Goal: Information Seeking & Learning: Compare options

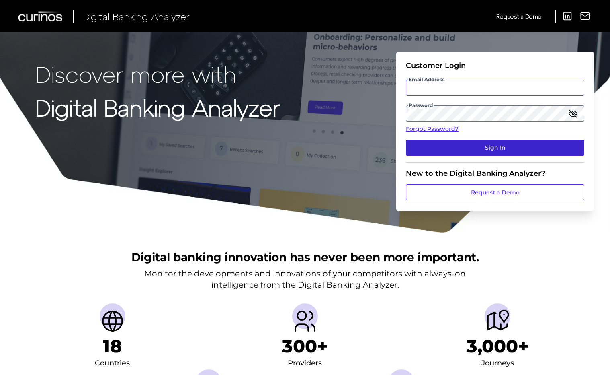
type input "[PERSON_NAME][EMAIL_ADDRESS][PERSON_NAME][DOMAIN_NAME]"
click at [484, 144] on button "Sign In" at bounding box center [495, 147] width 178 height 16
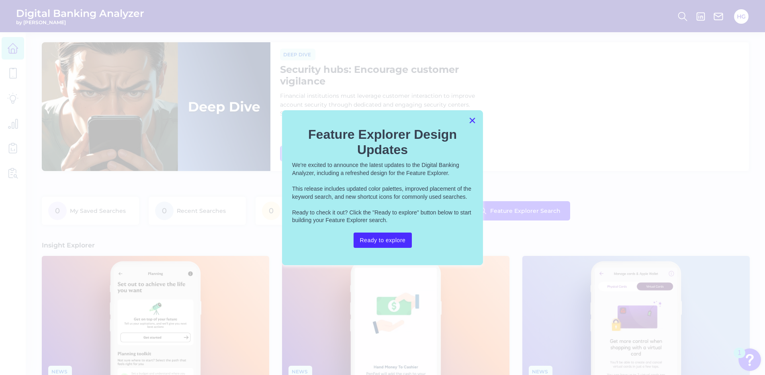
click at [472, 120] on button "×" at bounding box center [473, 120] width 8 height 13
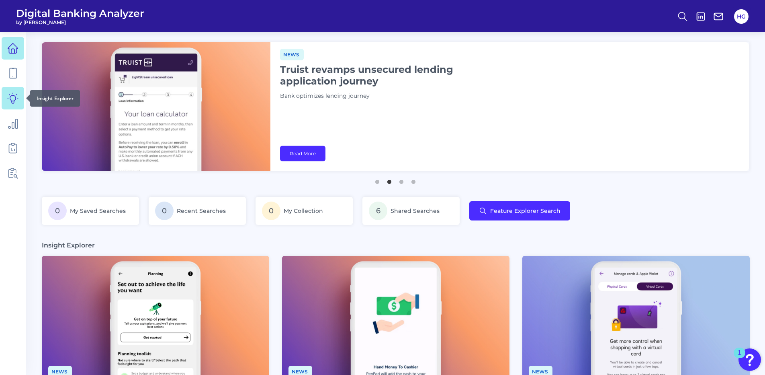
click at [9, 103] on icon at bounding box center [12, 97] width 11 height 11
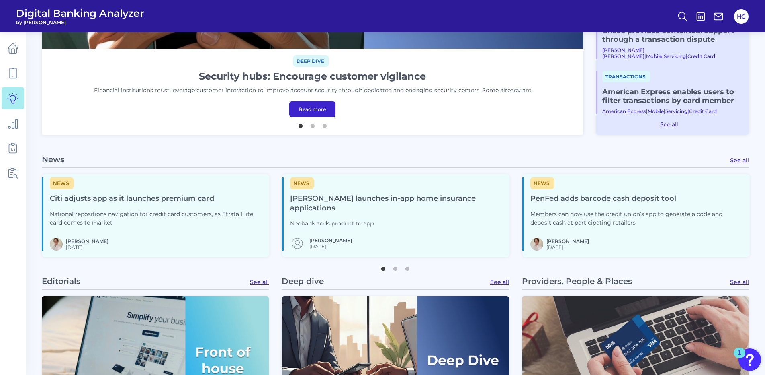
scroll to position [322, 0]
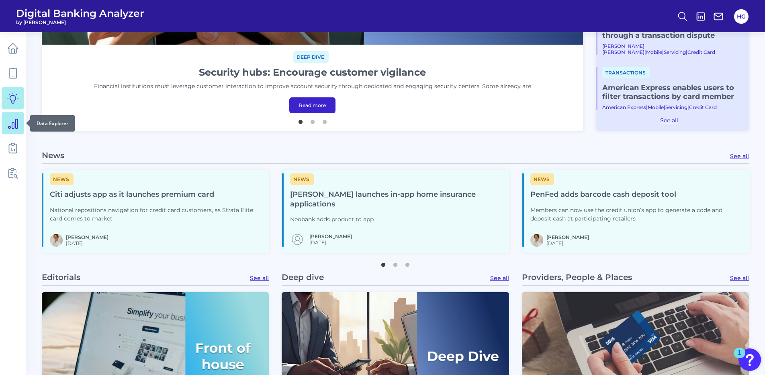
click at [14, 120] on icon at bounding box center [12, 122] width 11 height 11
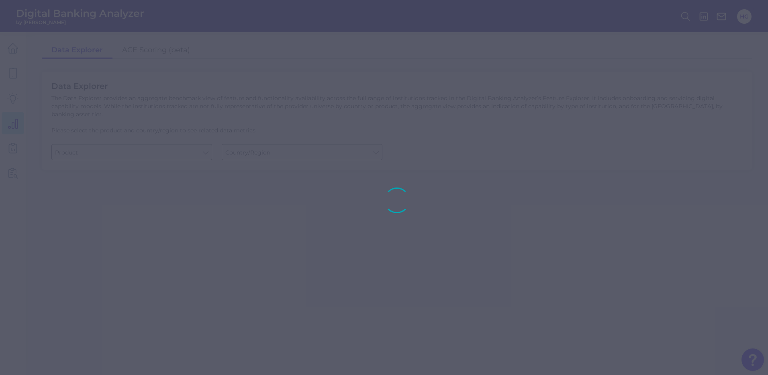
type input "Checking / Current Account"
type input "[GEOGRAPHIC_DATA]"
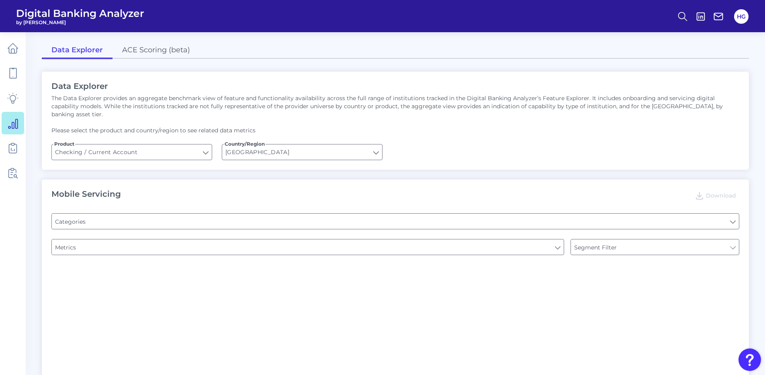
type input "Type of Institution"
type input "Pre-login Features"
type input "Channel"
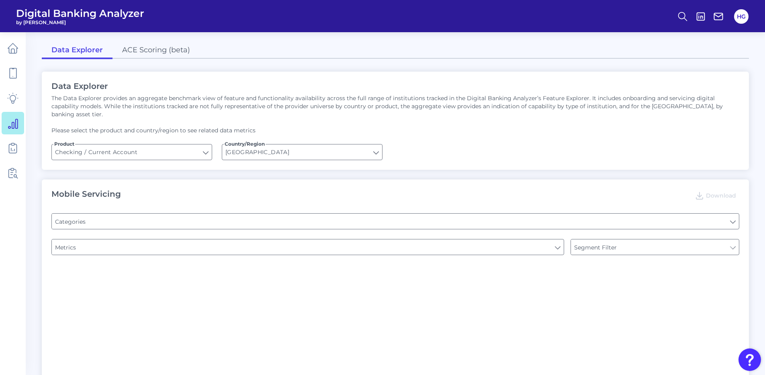
type input "Online Banking Registration"
type input "Upon opening the app are users immediately prompted to use Touch/Face ID to log…"
type input "END-TO-END JOURNEY: Can you apply for the PRODUCT as a new to brand customer on…"
type input "Can you register for online banking?"
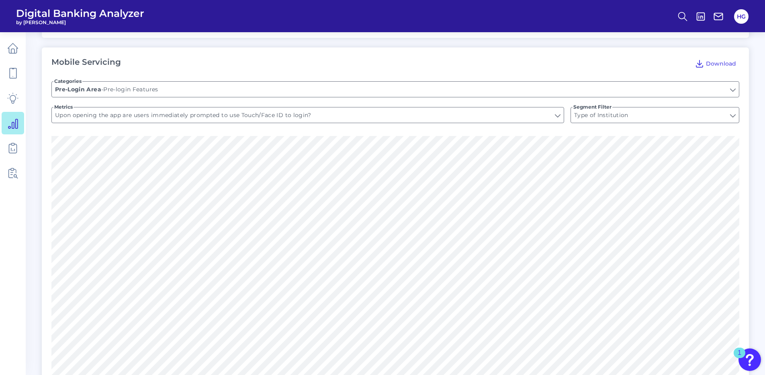
scroll to position [121, 0]
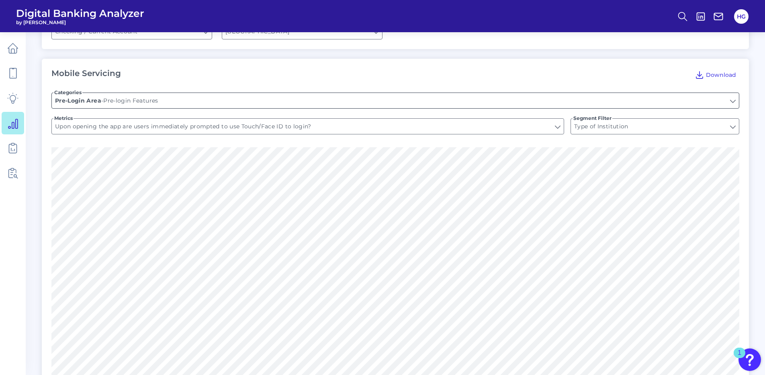
click at [613, 93] on input "Pre-login Features" at bounding box center [395, 100] width 687 height 15
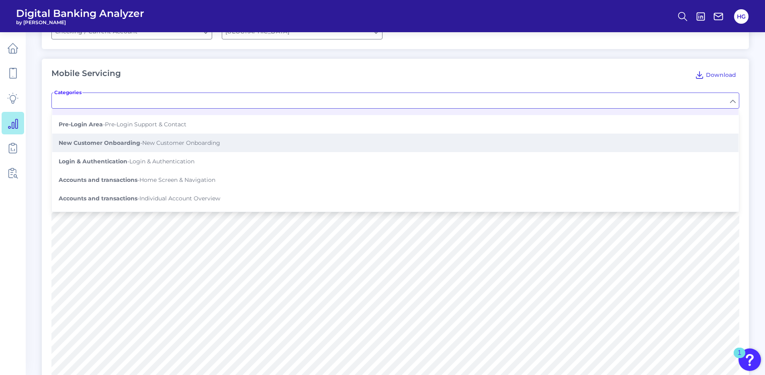
scroll to position [0, 0]
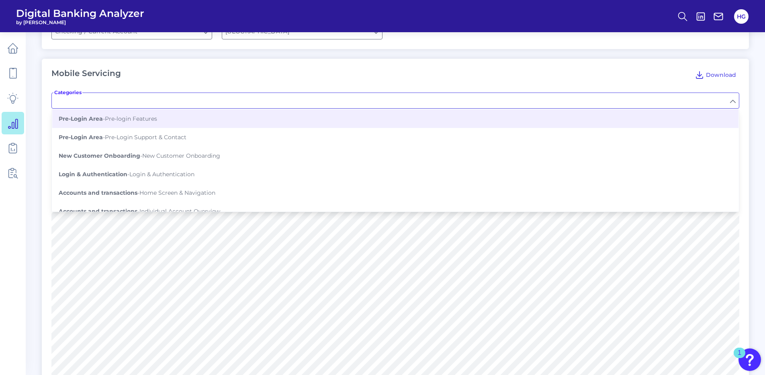
type input "Pre-login Features"
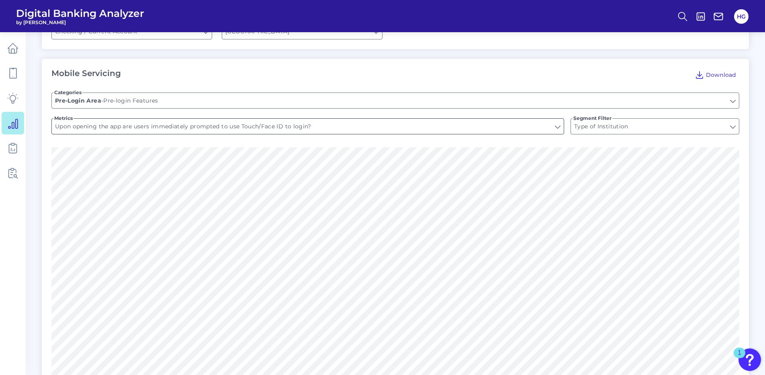
click at [558, 120] on input "Upon opening the app are users immediately prompted to use Touch/Face ID to log…" at bounding box center [308, 126] width 512 height 15
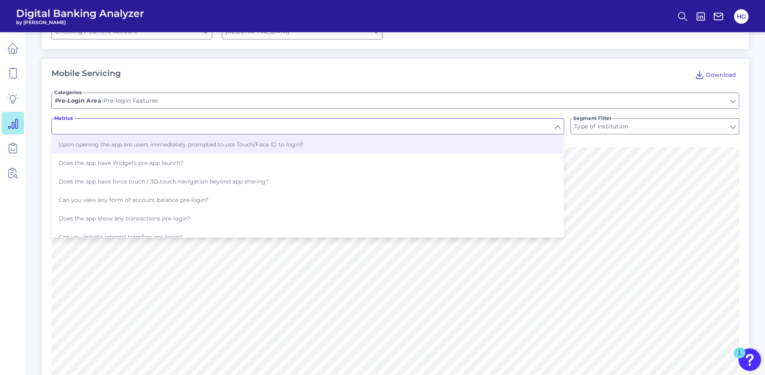
click at [558, 120] on input "Metrics" at bounding box center [308, 126] width 512 height 15
type input "Upon opening the app are users immediately prompted to use Touch/Face ID to log…"
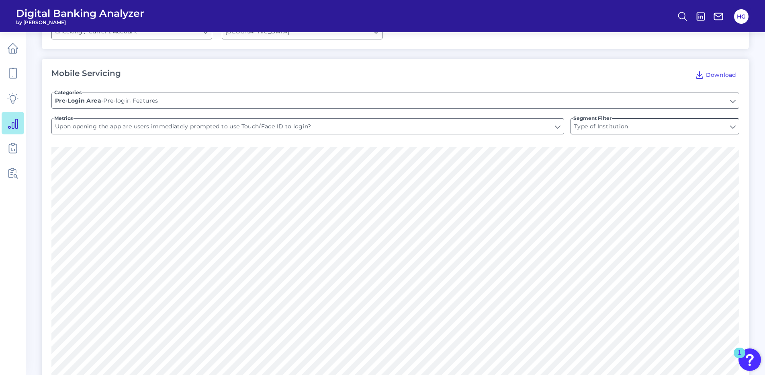
click at [613, 119] on input "Type of Institution" at bounding box center [655, 126] width 168 height 15
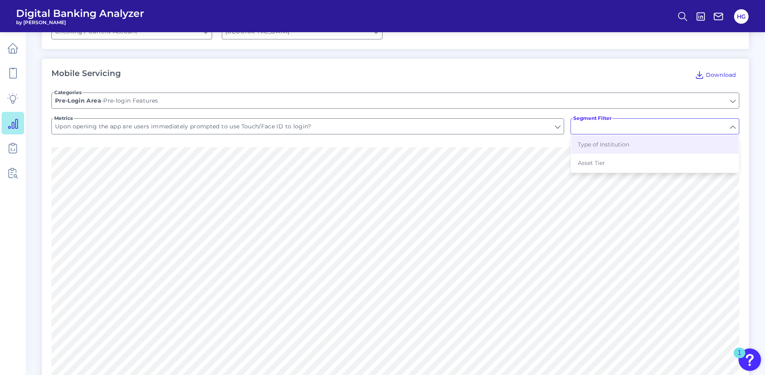
click at [613, 119] on input "Segment Filter" at bounding box center [655, 126] width 168 height 15
type input "Type of Institution"
click at [613, 93] on input "Pre-login Features" at bounding box center [395, 100] width 687 height 15
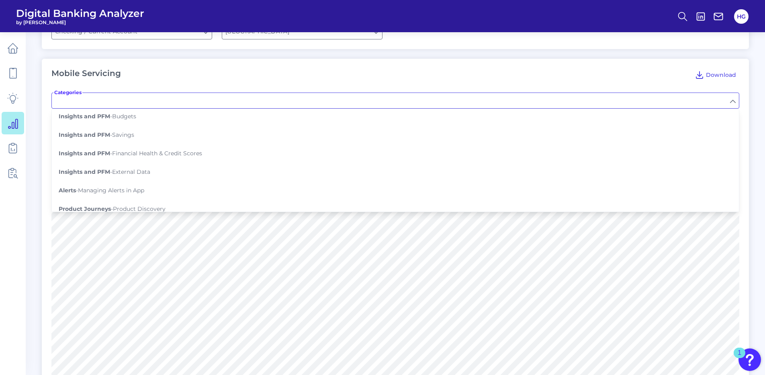
scroll to position [563, 0]
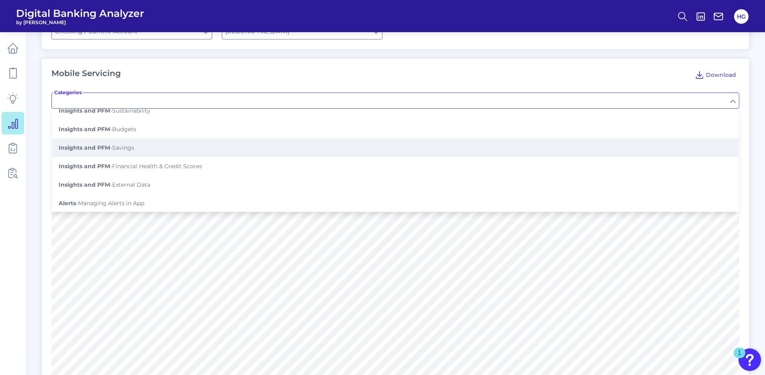
click at [371, 138] on button "Insights and PFM - Savings" at bounding box center [395, 147] width 686 height 18
type input "Savings"
type input "Set saving goals"
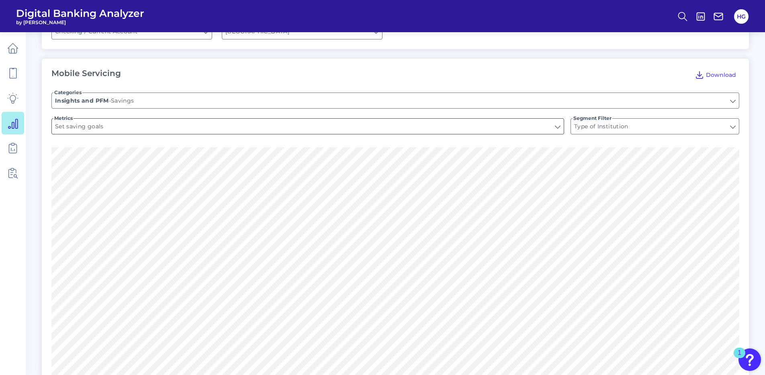
click at [557, 121] on input "Set saving goals" at bounding box center [308, 126] width 512 height 15
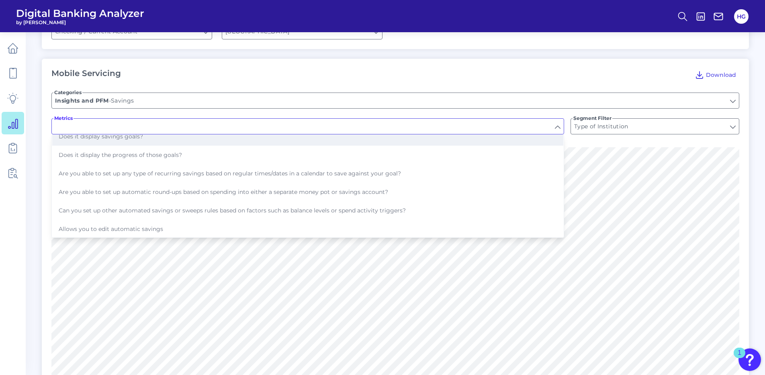
scroll to position [46, 0]
click at [613, 93] on input "Savings" at bounding box center [395, 100] width 687 height 15
type input "Set saving goals"
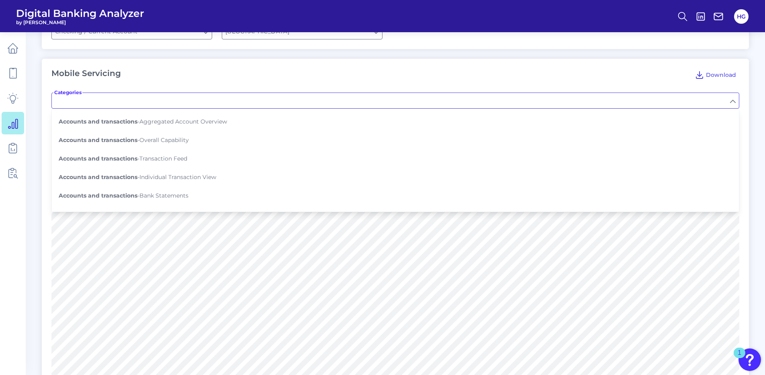
scroll to position [94, 0]
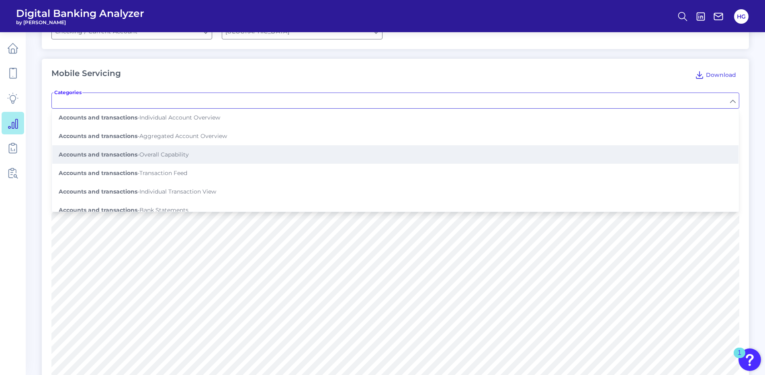
click at [409, 149] on button "Accounts and transactions - Overall Capability" at bounding box center [395, 154] width 686 height 18
type input "Overall Capability"
type input "Can you view transactions?"
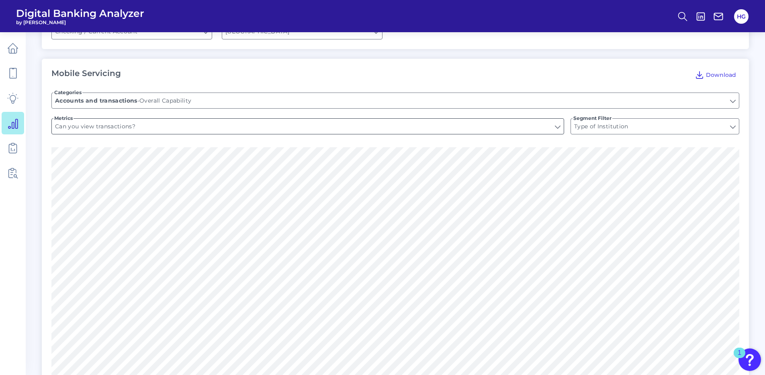
click at [559, 120] on input "Can you view transactions?" at bounding box center [308, 126] width 512 height 15
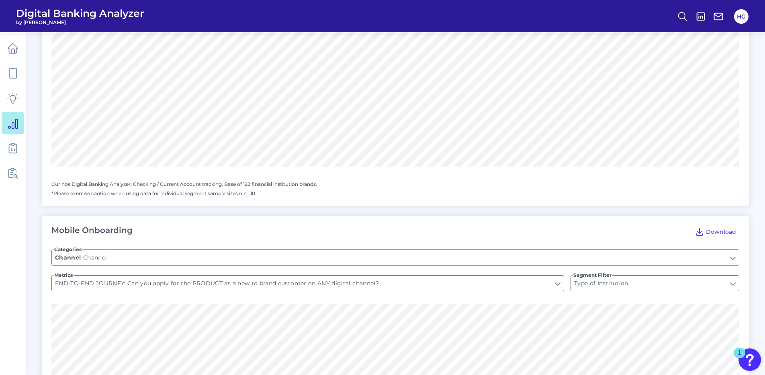
scroll to position [884, 0]
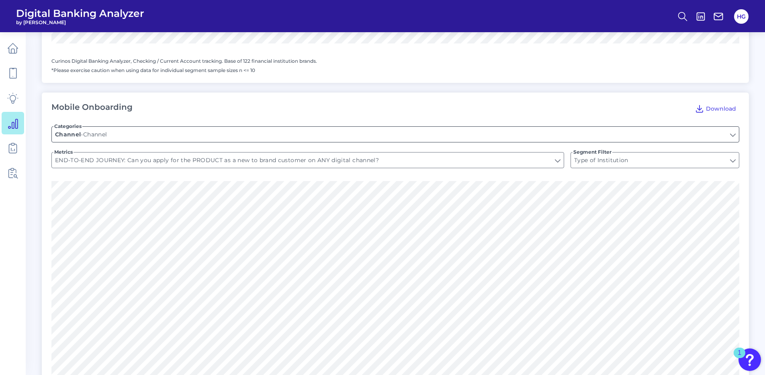
click at [613, 127] on input "Channel" at bounding box center [395, 134] width 687 height 15
type input "Can you view transactions?"
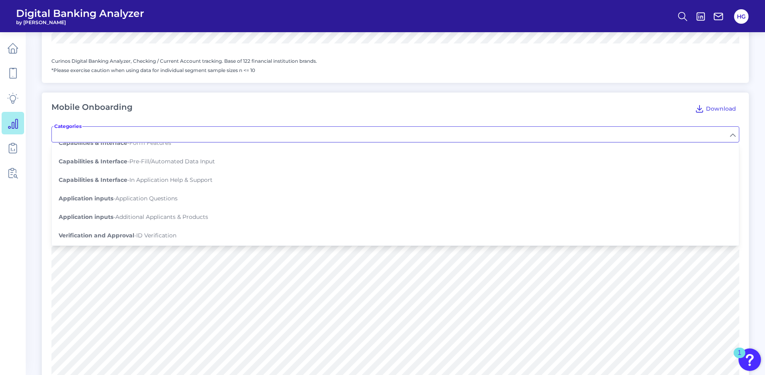
scroll to position [161, 0]
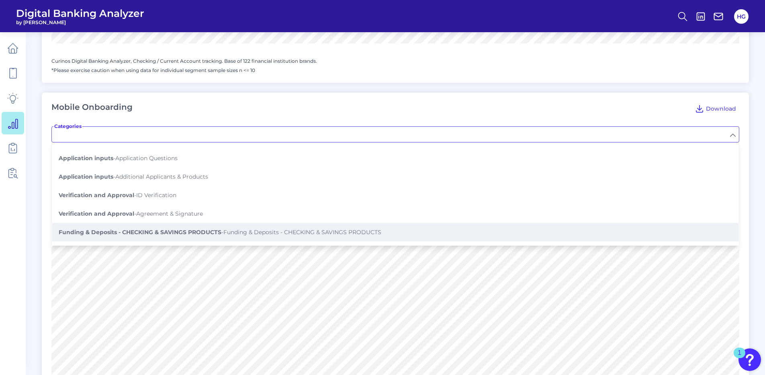
click at [613, 223] on button "Funding & Deposits - CHECKING & SAVINGS PRODUCTS - Funding & Deposits - CHECKIN…" at bounding box center [395, 232] width 686 height 18
type input "Funding & Deposits - CHECKING & SAVINGS PRODUCTS"
type input "Is the account able to be funded within the onboarding process?"
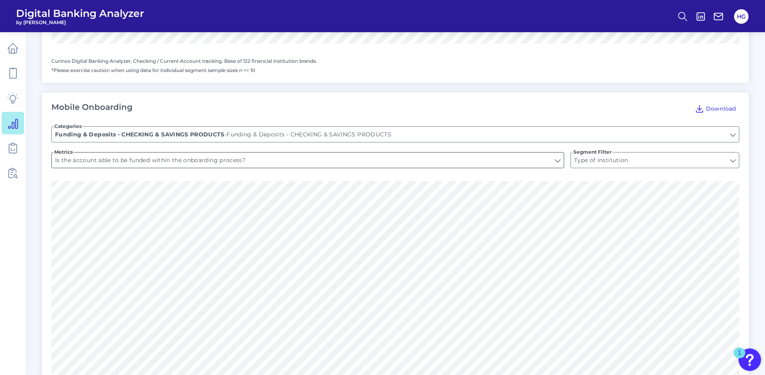
click at [560, 154] on input "Is the account able to be funded within the onboarding process?" at bounding box center [308, 159] width 512 height 15
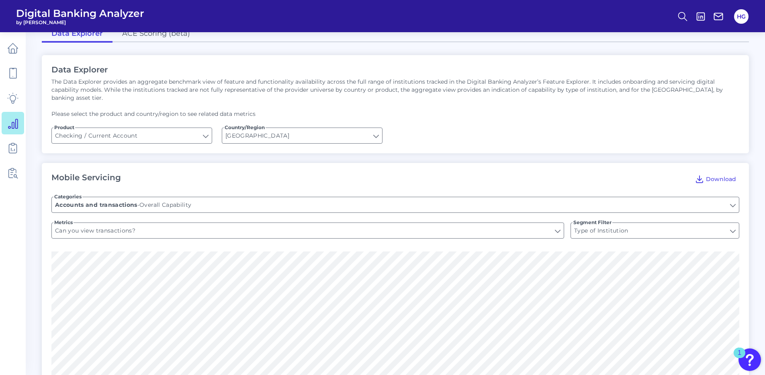
scroll to position [0, 0]
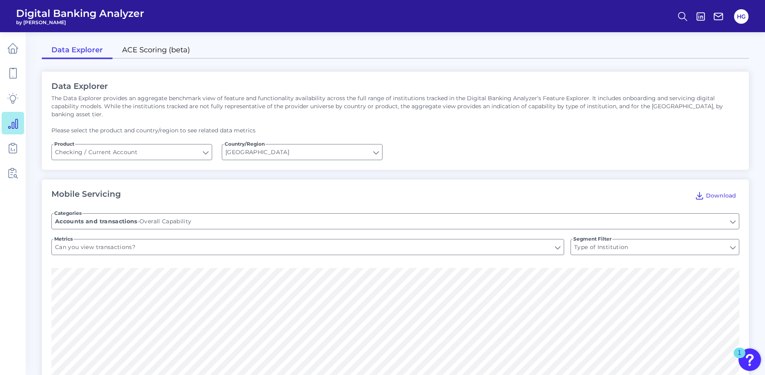
click at [148, 53] on link "ACE Scoring (beta)" at bounding box center [156, 50] width 87 height 17
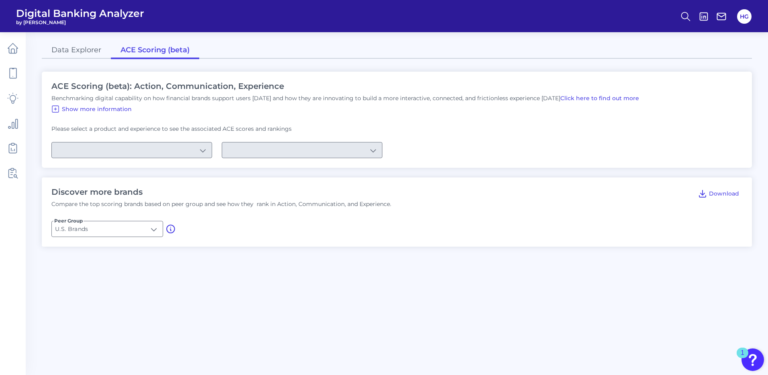
type input "Checking / Current Account"
type input "Mobile Servicing"
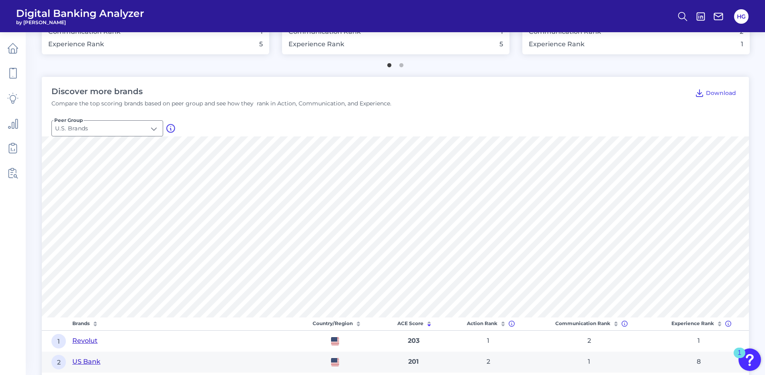
scroll to position [241, 0]
click at [152, 126] on input "U.S. Brands" at bounding box center [107, 127] width 111 height 15
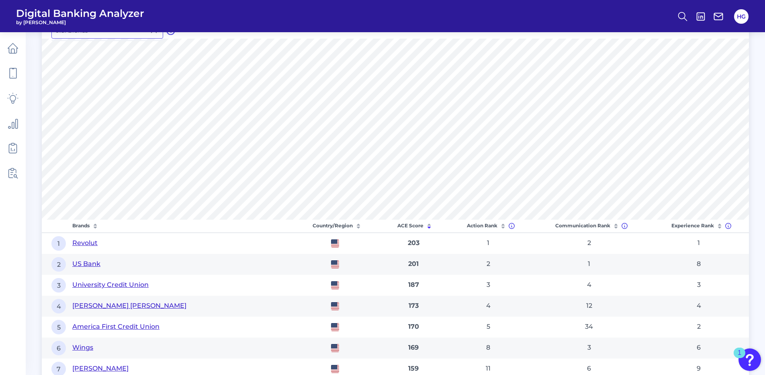
scroll to position [362, 0]
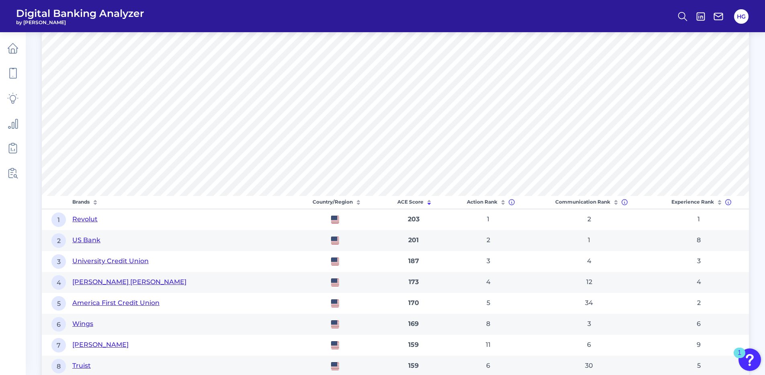
click at [359, 202] on icon at bounding box center [358, 202] width 8 height 8
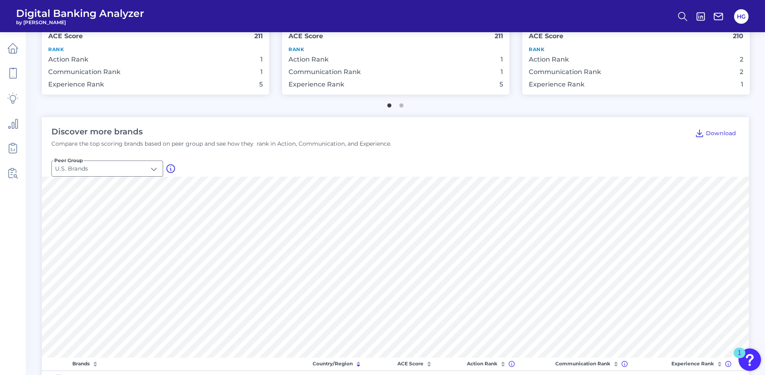
scroll to position [201, 0]
click at [146, 168] on input "U.S. Brands" at bounding box center [107, 167] width 111 height 15
click at [124, 202] on li "Global Brands" at bounding box center [107, 205] width 111 height 18
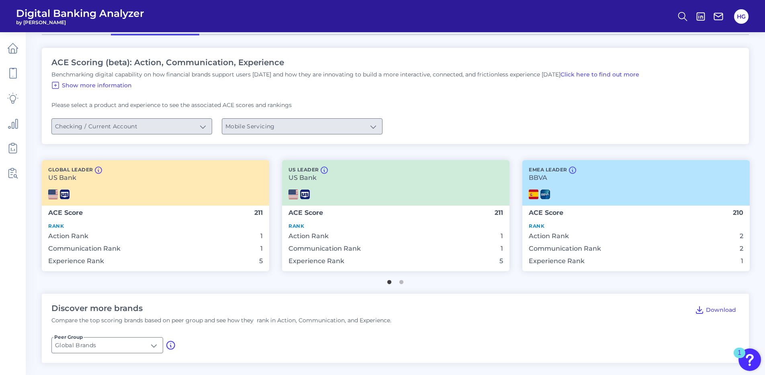
type input "Global Brands"
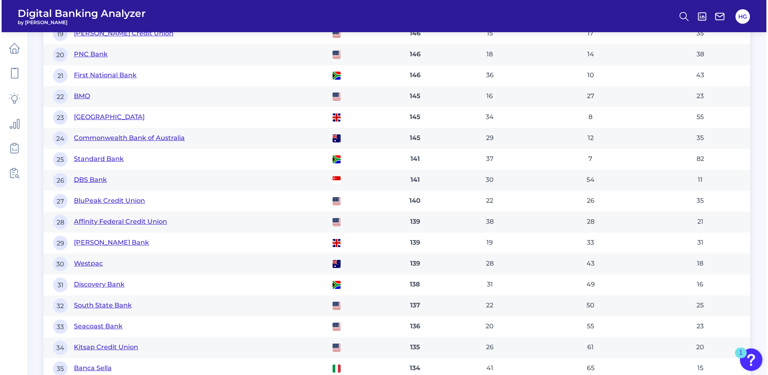
scroll to position [924, 0]
click at [107, 242] on button "[PERSON_NAME] Bank" at bounding box center [109, 241] width 75 height 9
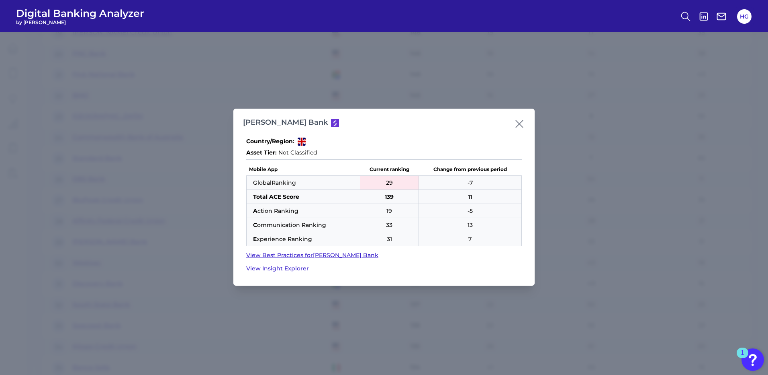
click at [289, 255] on link "View Best Practices for [PERSON_NAME] Bank" at bounding box center [384, 255] width 276 height 8
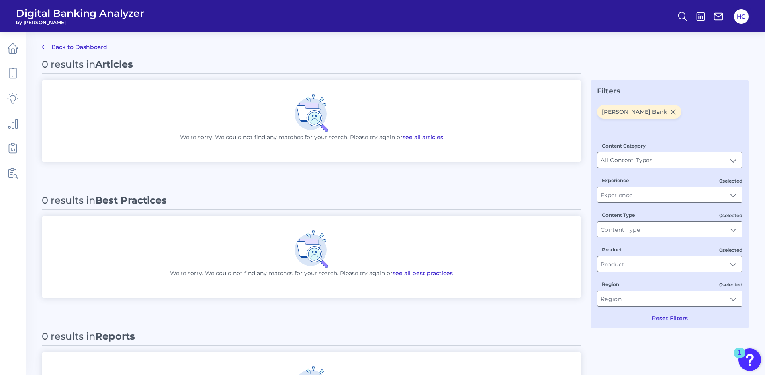
click at [70, 46] on link "Back to Dashboard" at bounding box center [75, 47] width 66 height 10
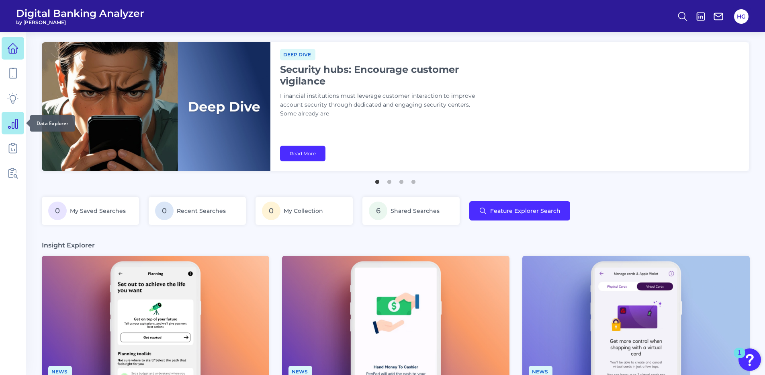
click at [17, 125] on icon at bounding box center [12, 123] width 9 height 9
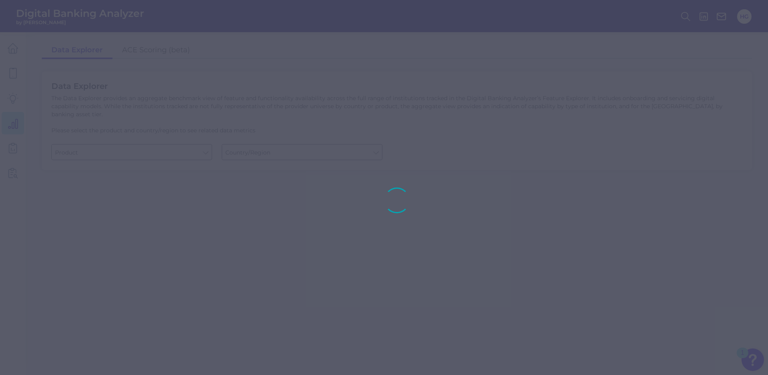
type input "Checking / Current Account"
type input "[GEOGRAPHIC_DATA]"
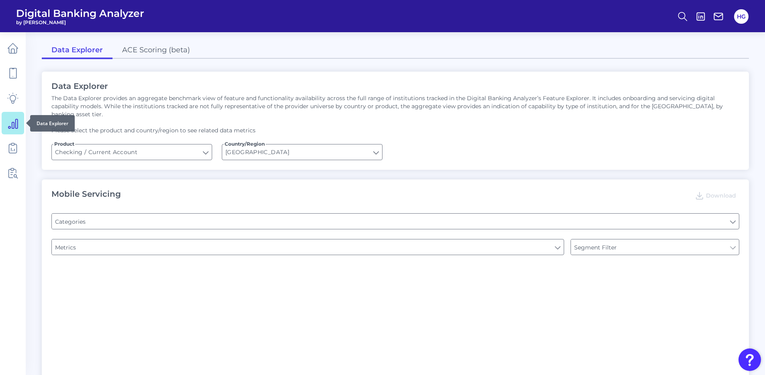
type input "Pre-login Features"
type input "Channel"
type input "Type of Institution"
type input "Online Banking Registration"
type input "Type of Institution"
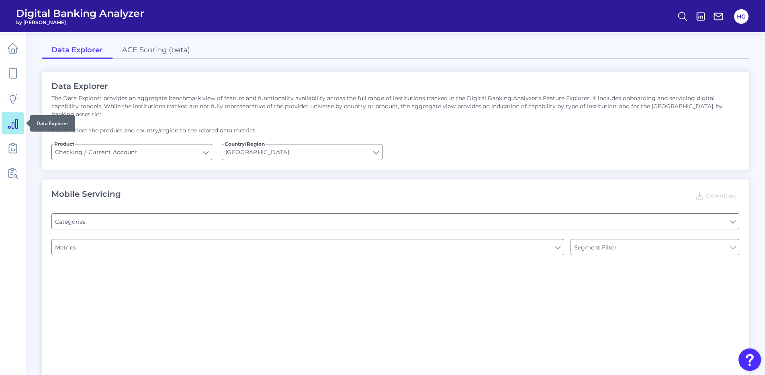
type input "Type of Institution"
type input "Upon opening the app are users immediately prompted to use Touch/Face ID to log…"
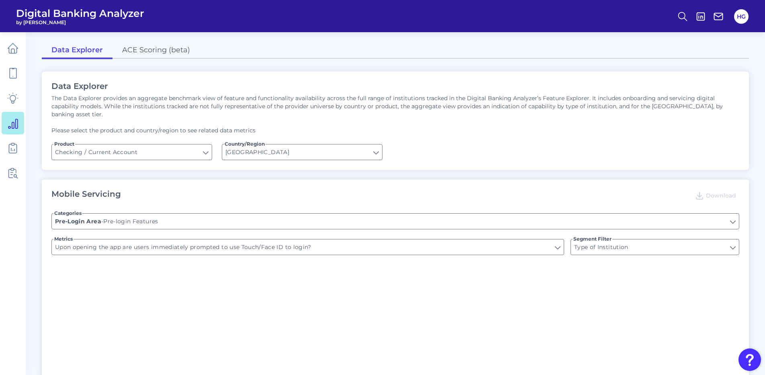
type input "Can you register for online banking?"
type input "END-TO-END JOURNEY: Can you apply for the PRODUCT as a new to brand customer on…"
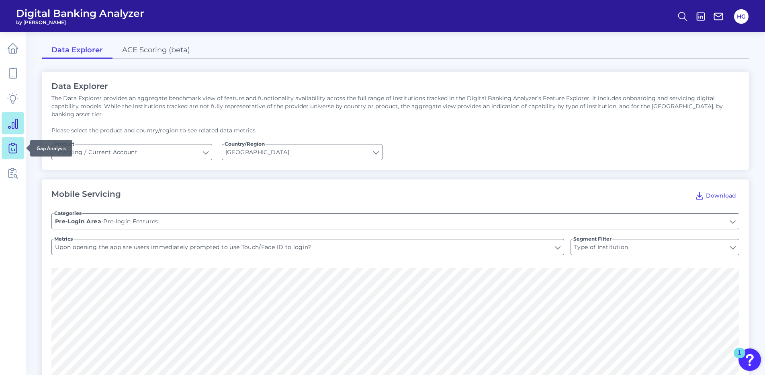
click at [10, 149] on icon at bounding box center [12, 147] width 11 height 11
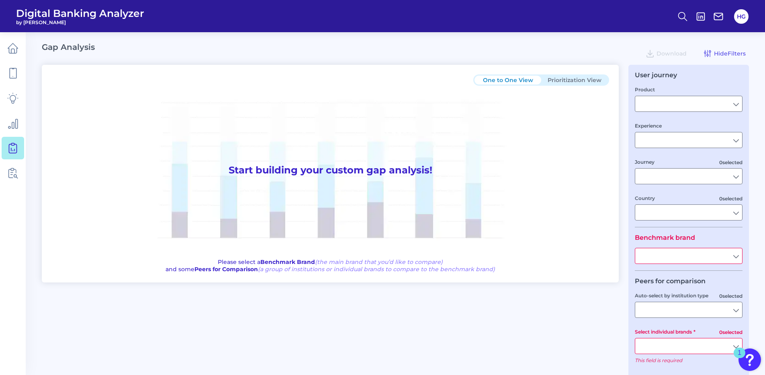
type input "Savings"
type input "Mobile Servicing"
type input "Pre-Login Area, Account Servicing, Move Money, Insights and PFM, Login & Authen…"
type input "[GEOGRAPHIC_DATA]"
type input "All Select individual brands"
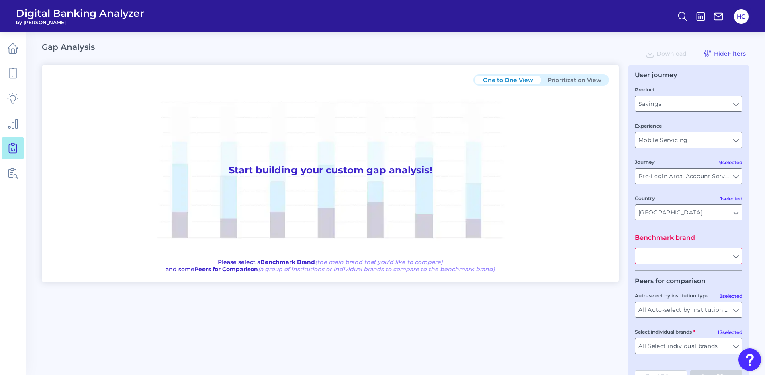
type input "All Journeys"
type input "All Countries"
click at [613, 141] on input "Mobile Servicing" at bounding box center [688, 139] width 107 height 15
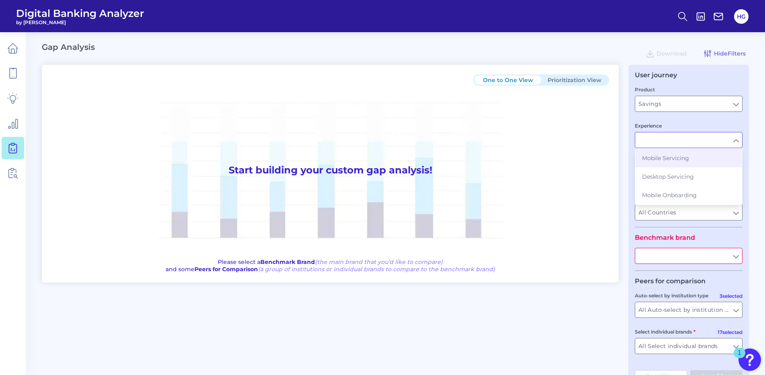
click at [613, 141] on input "Experience" at bounding box center [688, 139] width 107 height 15
type input "Mobile Servicing"
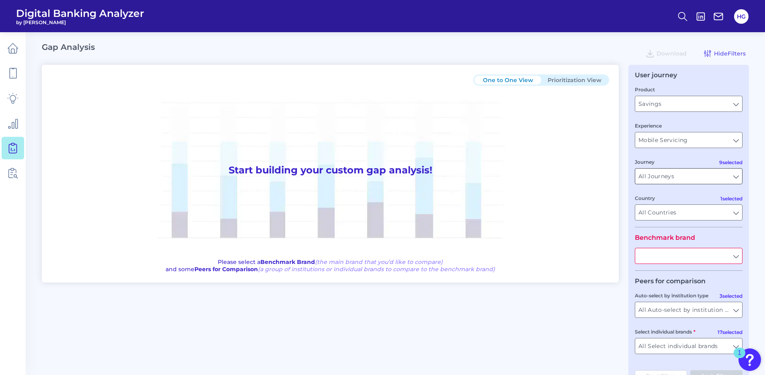
click at [613, 170] on input "All Journeys" at bounding box center [688, 175] width 107 height 15
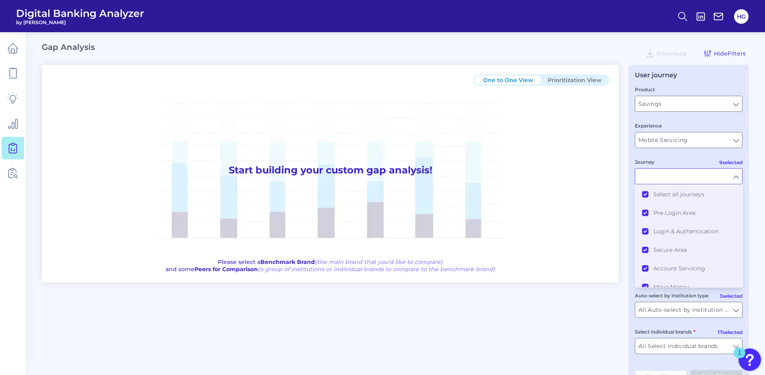
click at [613, 170] on input "Journey" at bounding box center [688, 175] width 107 height 15
type input "All Journeys"
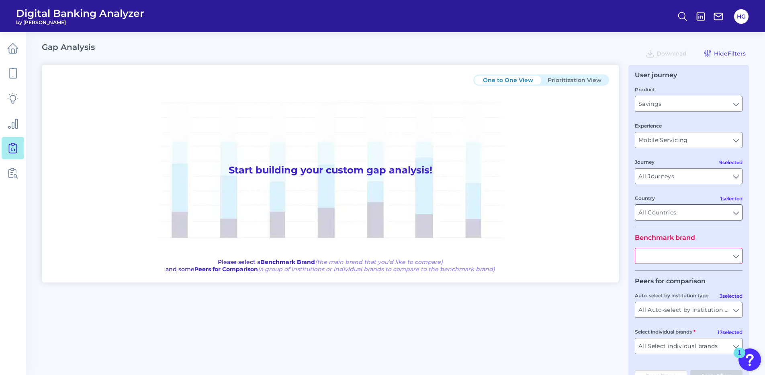
click at [613, 211] on input "All Countries" at bounding box center [688, 212] width 107 height 15
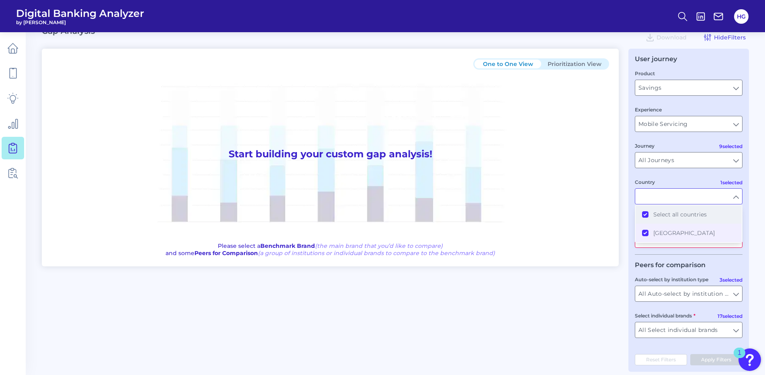
scroll to position [25, 0]
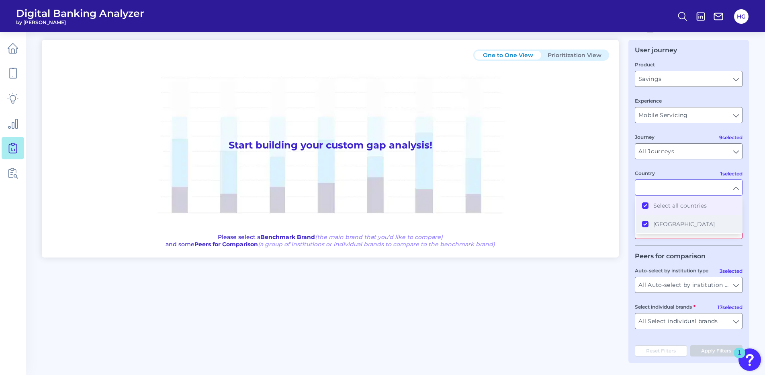
click at [613, 223] on button "[GEOGRAPHIC_DATA]" at bounding box center [689, 224] width 106 height 18
click at [613, 227] on span "[GEOGRAPHIC_DATA]" at bounding box center [684, 223] width 61 height 7
click at [613, 223] on span "[GEOGRAPHIC_DATA]" at bounding box center [684, 223] width 61 height 7
click at [613, 224] on span "[GEOGRAPHIC_DATA]" at bounding box center [684, 223] width 61 height 7
click at [613, 246] on div "User journey Product Savings Savings Experience Mobile Servicing Mobile Servici…" at bounding box center [689, 201] width 121 height 323
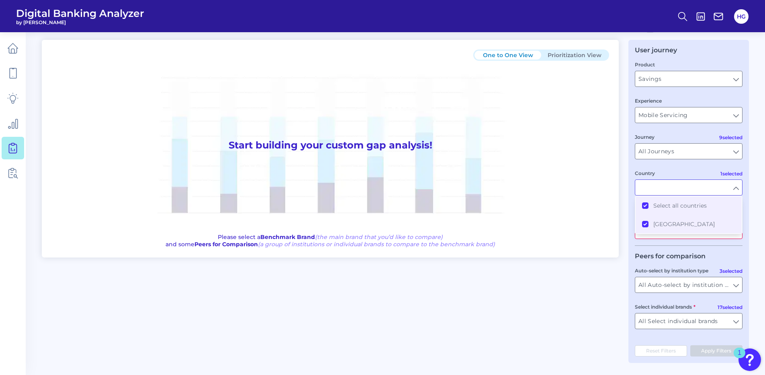
type input "All Countries"
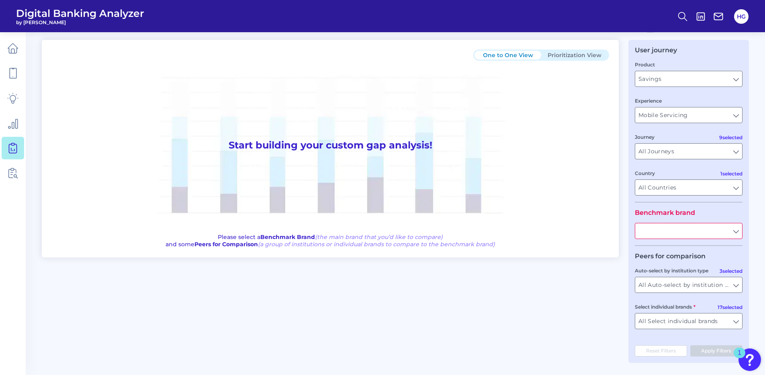
click at [613, 236] on input "text" at bounding box center [688, 230] width 107 height 15
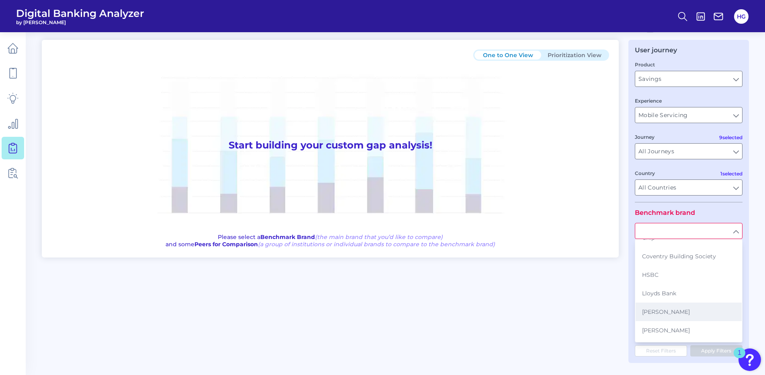
scroll to position [80, 0]
click at [613, 314] on button "[PERSON_NAME]" at bounding box center [689, 316] width 106 height 18
type input "[PERSON_NAME]"
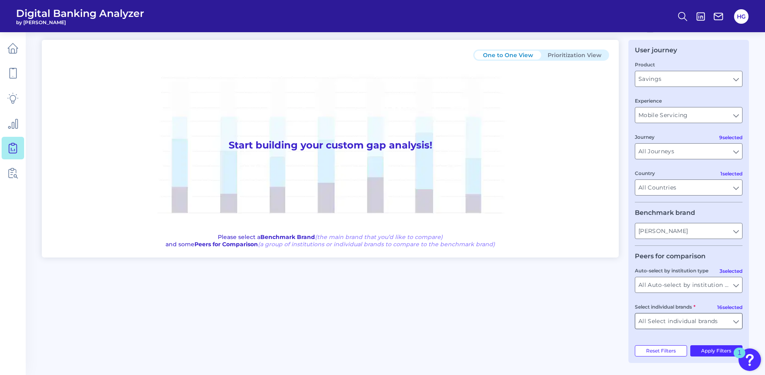
click at [613, 320] on input "All Select individual brands" at bounding box center [688, 320] width 107 height 15
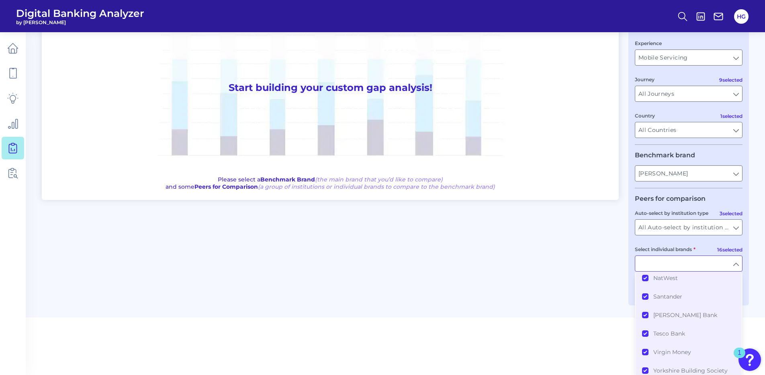
scroll to position [220, 0]
click at [613, 289] on main "Gap Analysis Download Hide Filters One to One View Prioritization View Start bu…" at bounding box center [382, 118] width 765 height 400
type input "All Select individual brands"
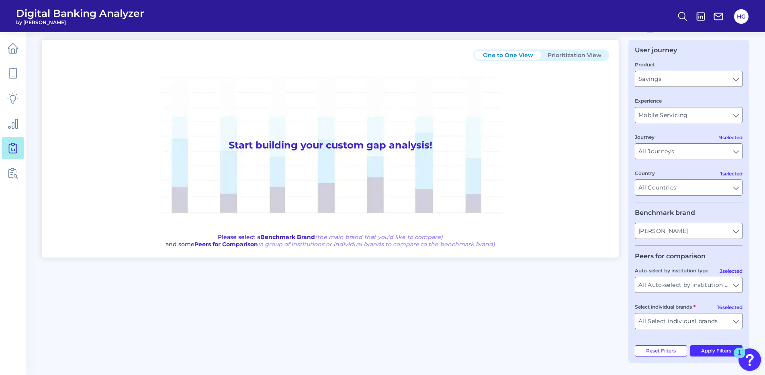
scroll to position [25, 0]
click at [613, 354] on button "Apply Filters" at bounding box center [716, 350] width 53 height 11
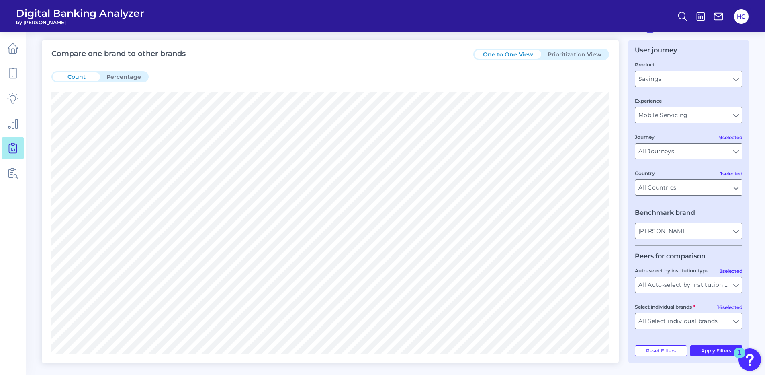
click at [113, 74] on button "Percentage" at bounding box center [123, 76] width 47 height 9
click at [572, 55] on button "Prioritization View" at bounding box center [574, 54] width 67 height 9
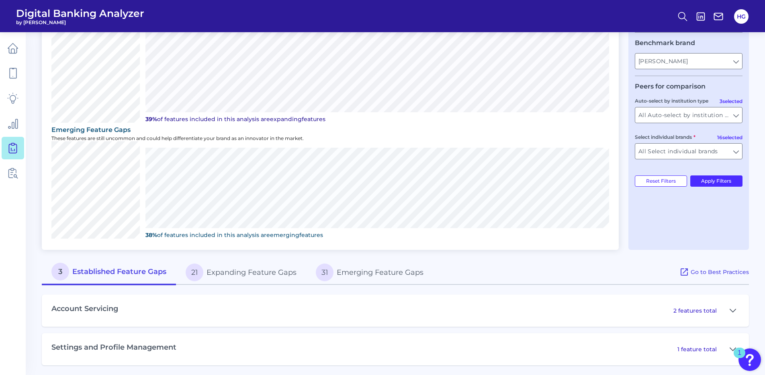
scroll to position [197, 0]
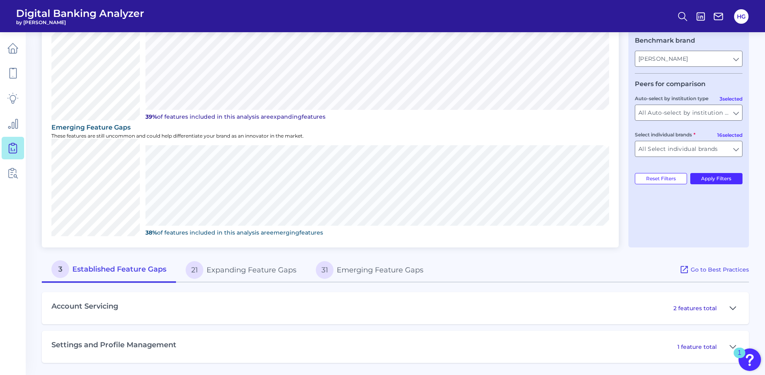
click at [613, 309] on icon at bounding box center [733, 308] width 6 height 10
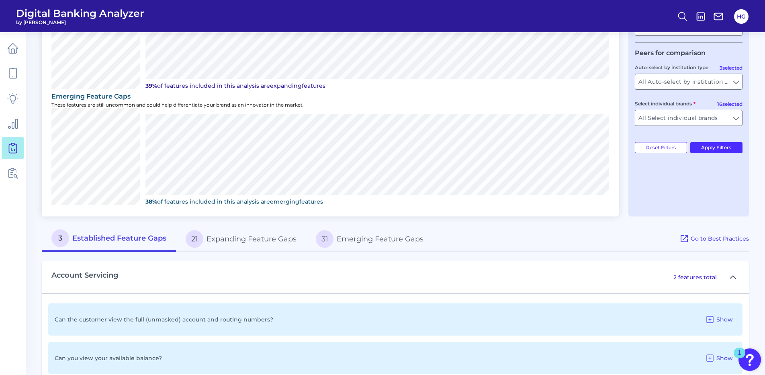
scroll to position [287, 0]
